Goal: Information Seeking & Learning: Find specific fact

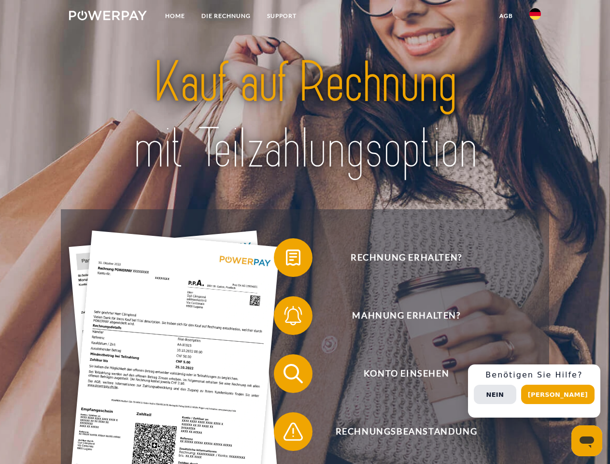
click at [108, 17] on img at bounding box center [108, 16] width 78 height 10
click at [535, 17] on img at bounding box center [536, 14] width 12 height 12
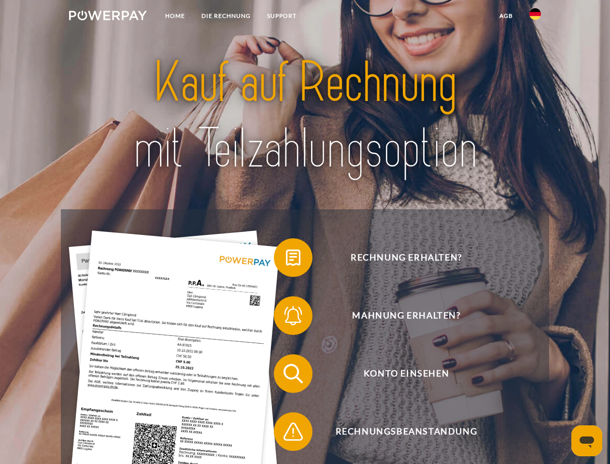
click at [506, 16] on link "agb" at bounding box center [506, 15] width 30 height 17
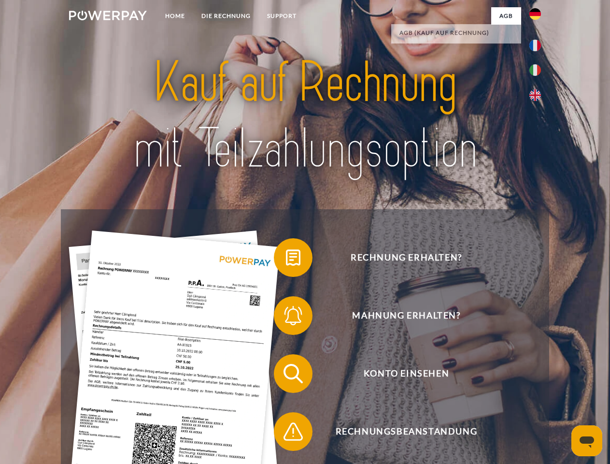
click at [286, 259] on span at bounding box center [279, 257] width 48 height 48
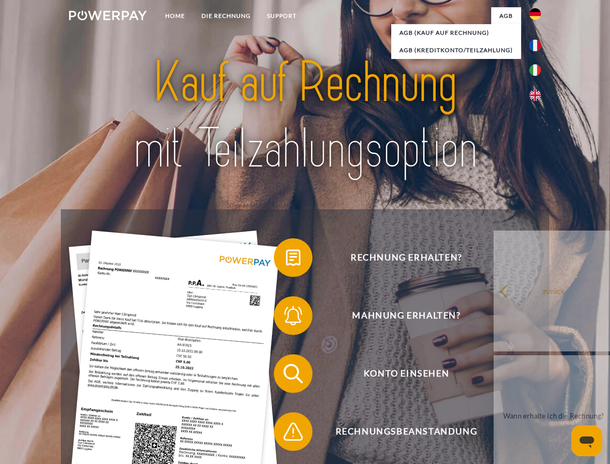
click at [286, 317] on span at bounding box center [279, 315] width 48 height 48
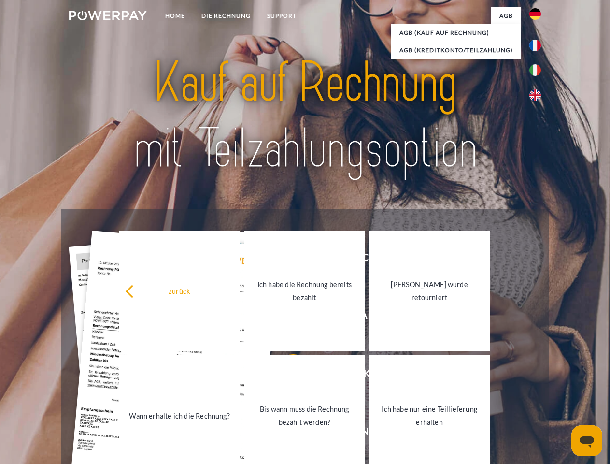
click at [286, 433] on link "Bis wann muss die Rechnung bezahlt werden?" at bounding box center [305, 415] width 120 height 121
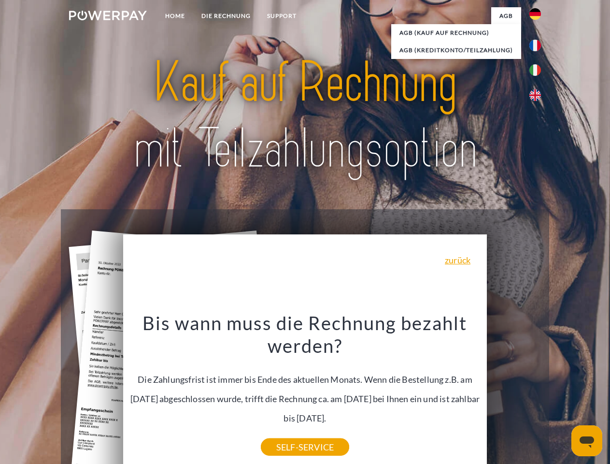
click at [514, 393] on span "Konto einsehen" at bounding box center [406, 373] width 237 height 39
click at [562, 394] on header "Home DIE RECHNUNG SUPPORT" at bounding box center [305, 333] width 610 height 667
